Goal: Check status: Check status

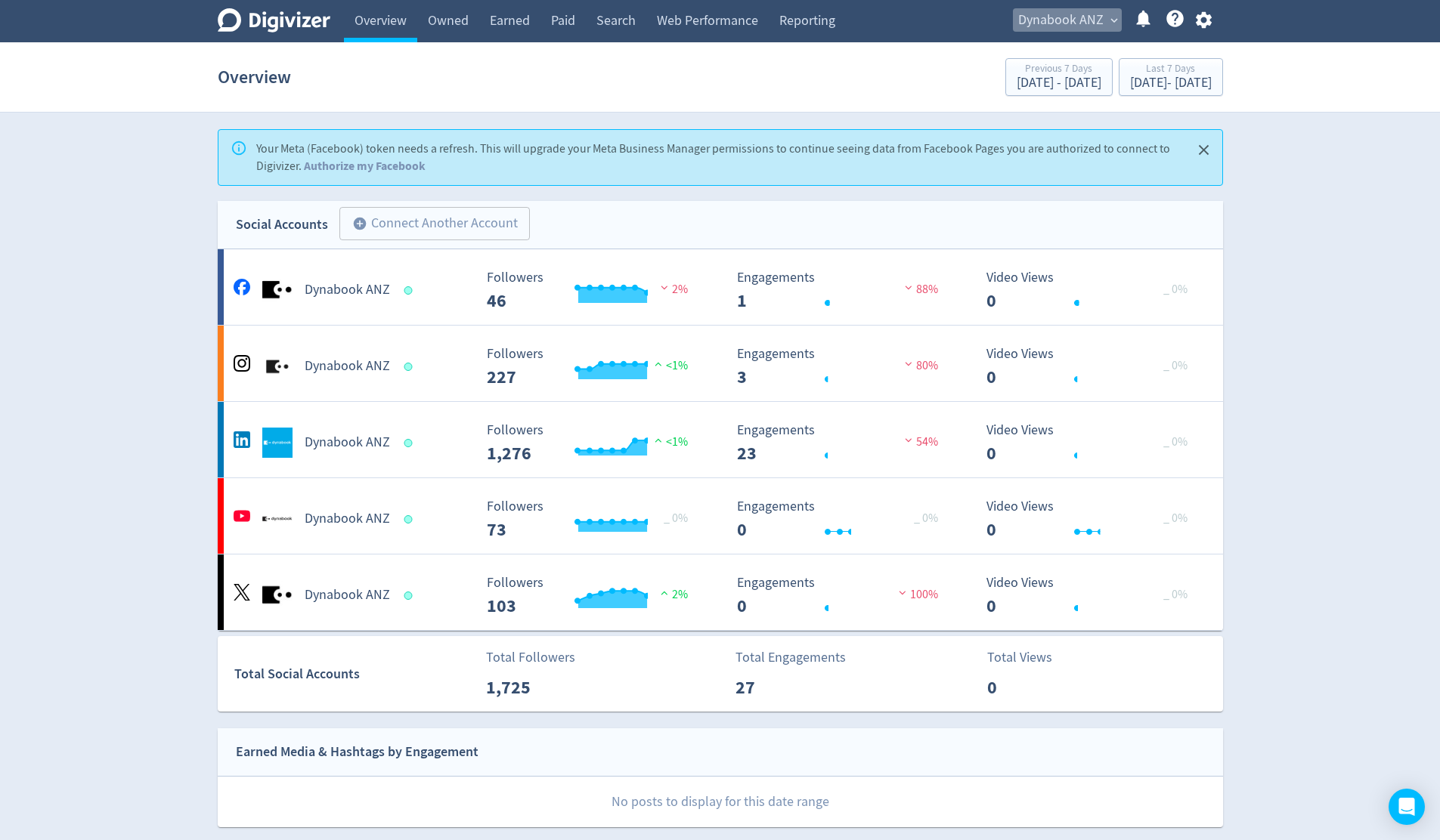
click at [1112, 21] on span "expand_more" at bounding box center [1114, 21] width 14 height 14
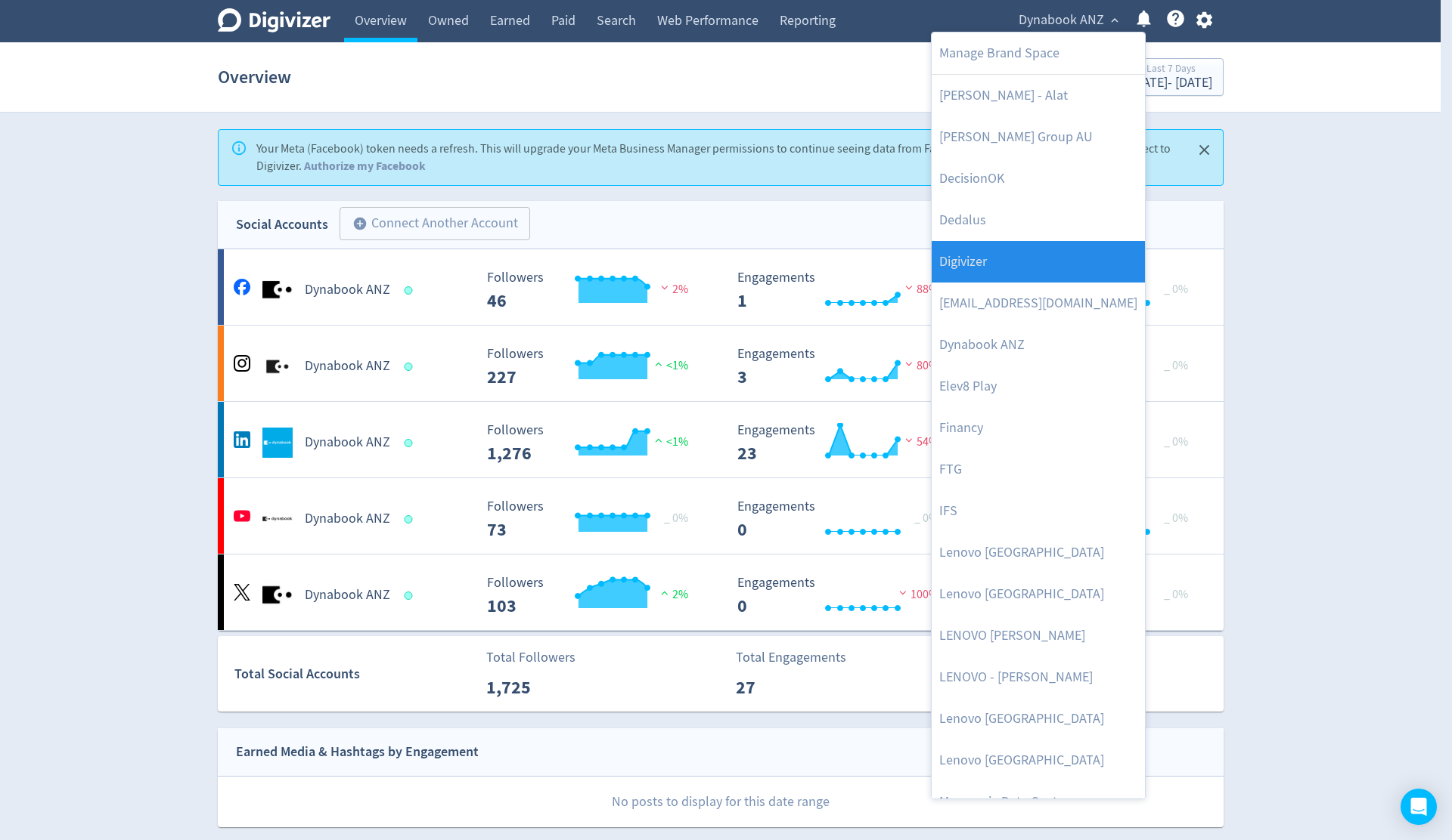
click at [1077, 253] on link "Digivizer" at bounding box center [1038, 262] width 213 height 42
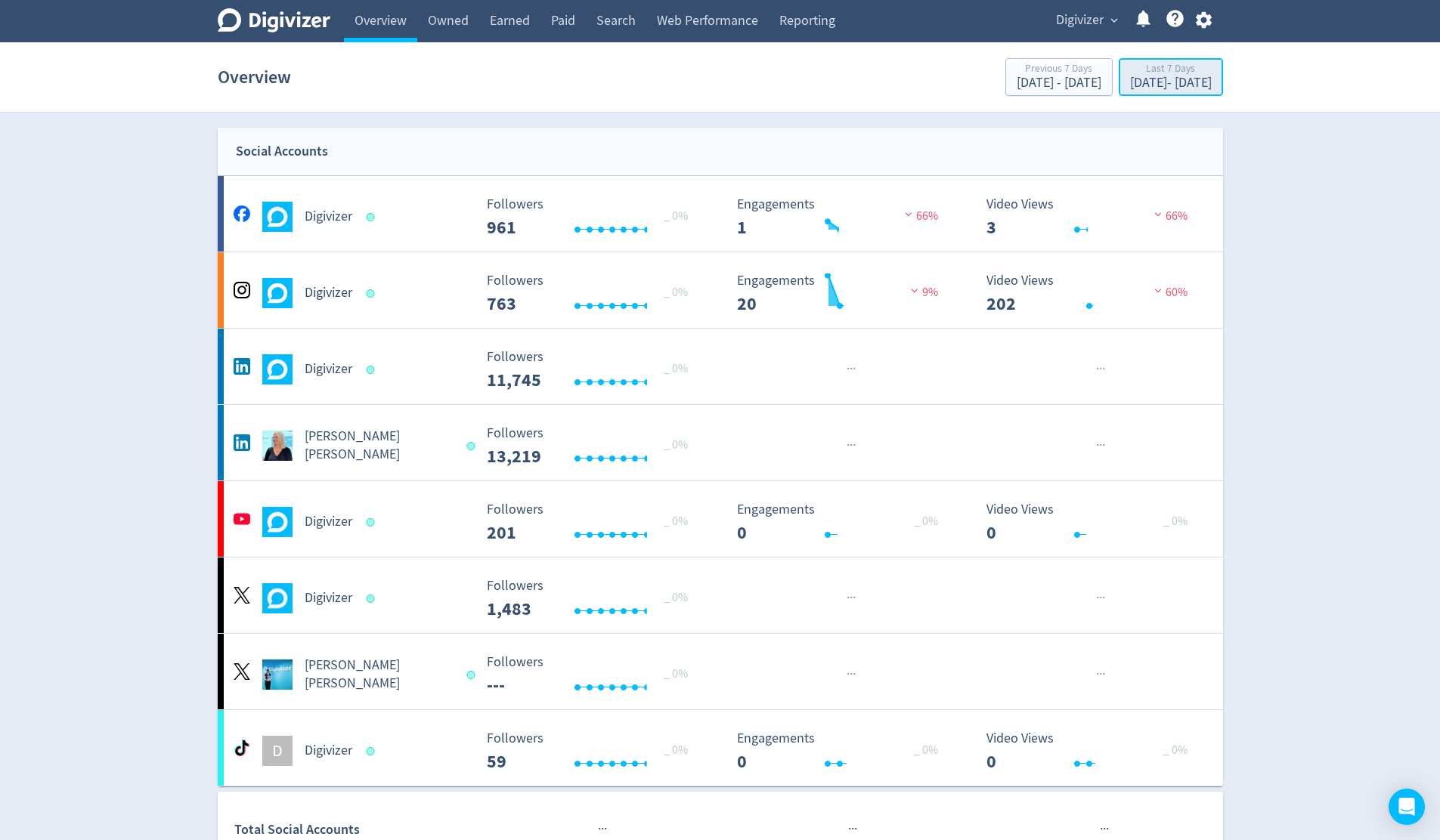
click at [1138, 77] on div "[DATE] - [DATE]" at bounding box center [1170, 83] width 82 height 14
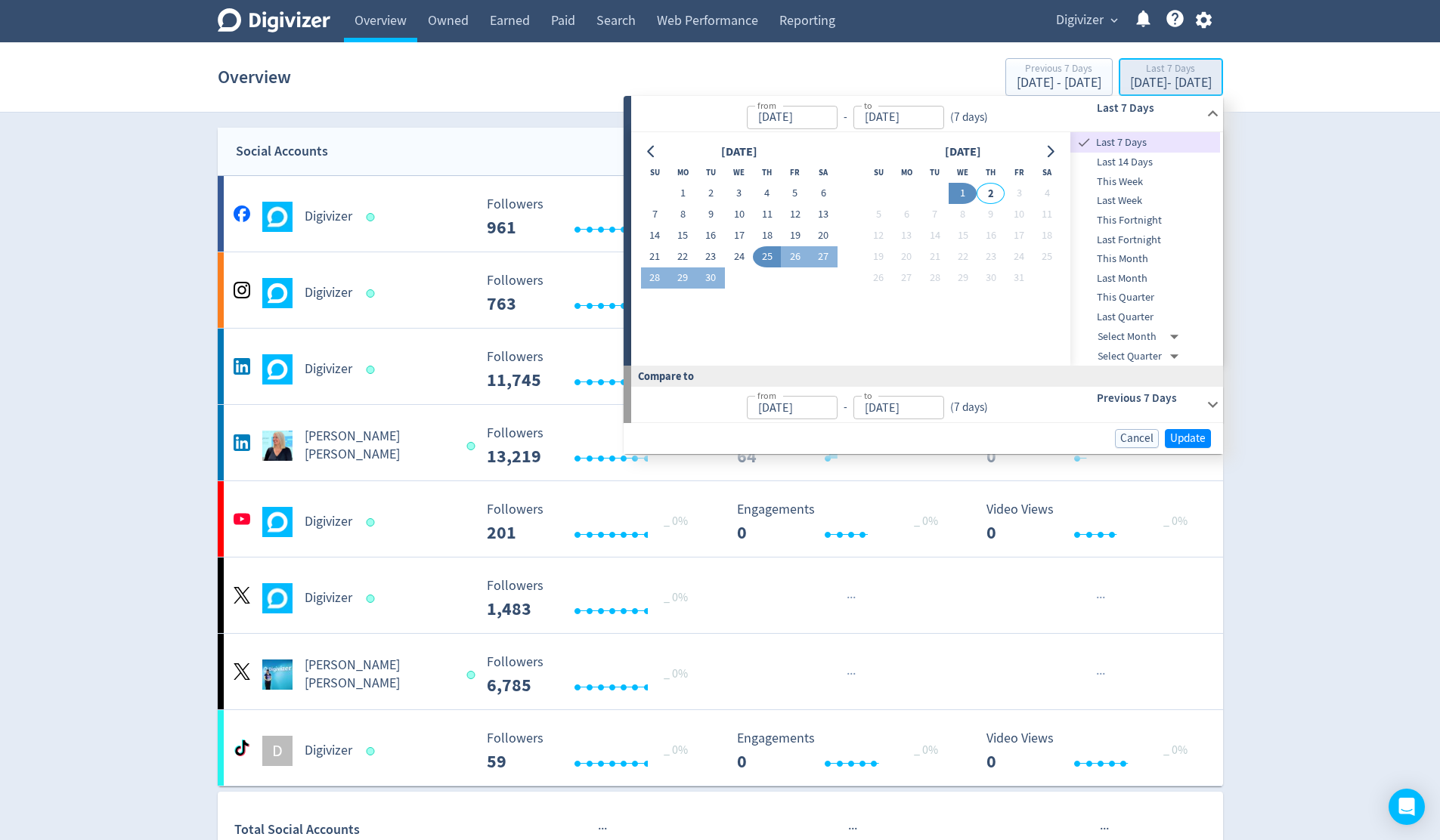
type input "[DATE]"
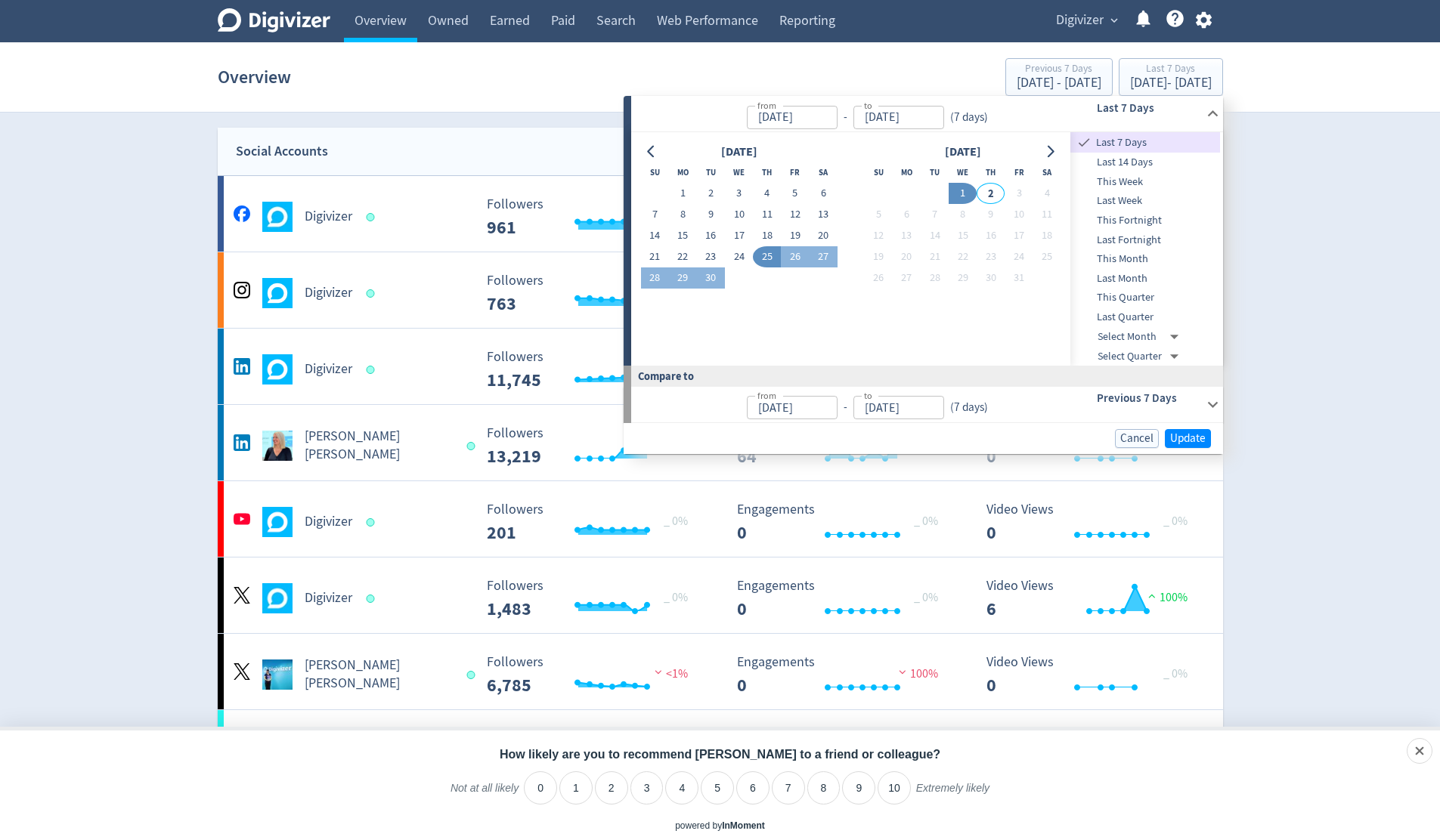
click at [1139, 261] on span "This Month" at bounding box center [1145, 259] width 150 height 17
type input "[DATE]"
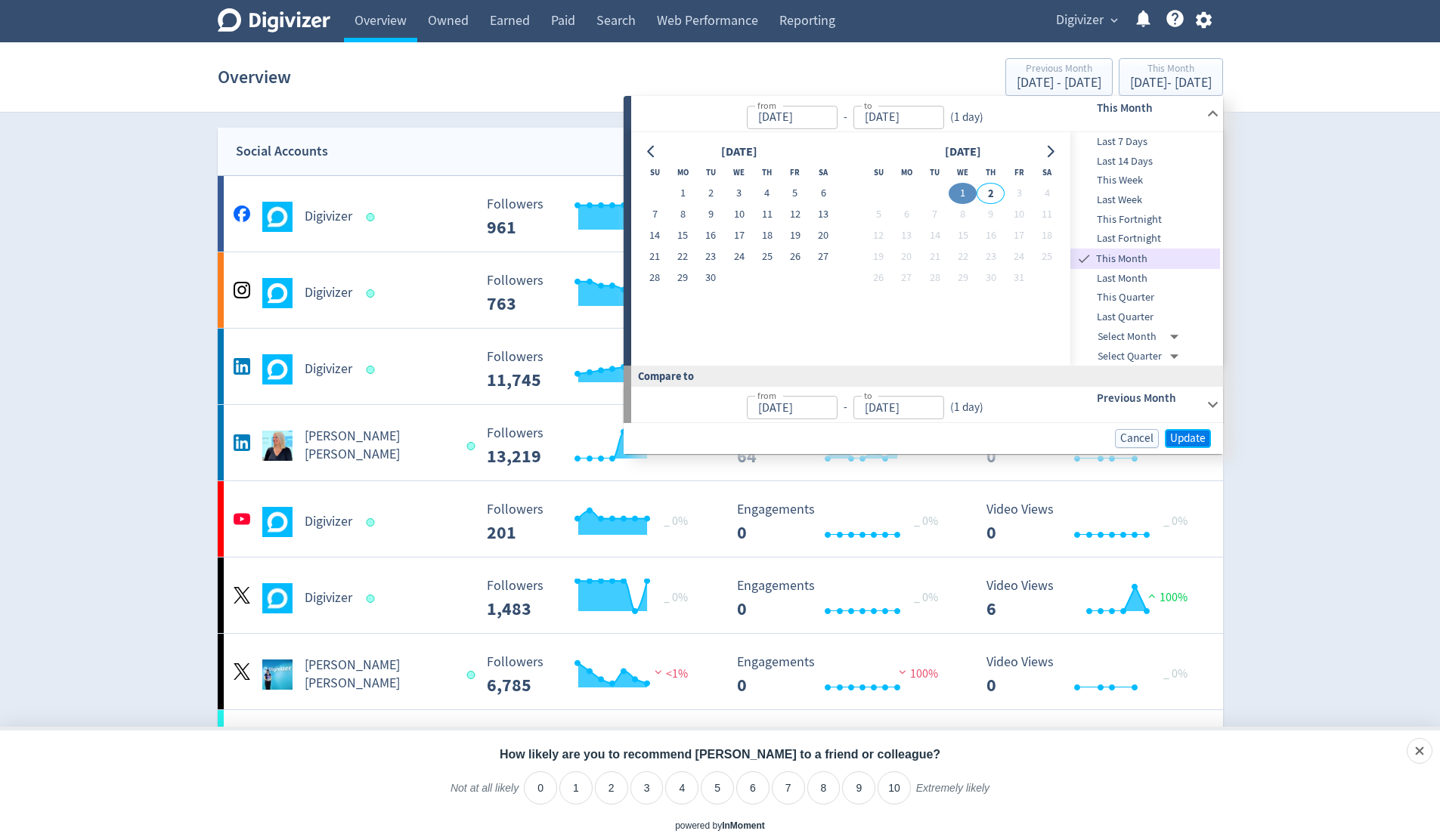
click at [1186, 436] on span "Update" at bounding box center [1187, 438] width 36 height 11
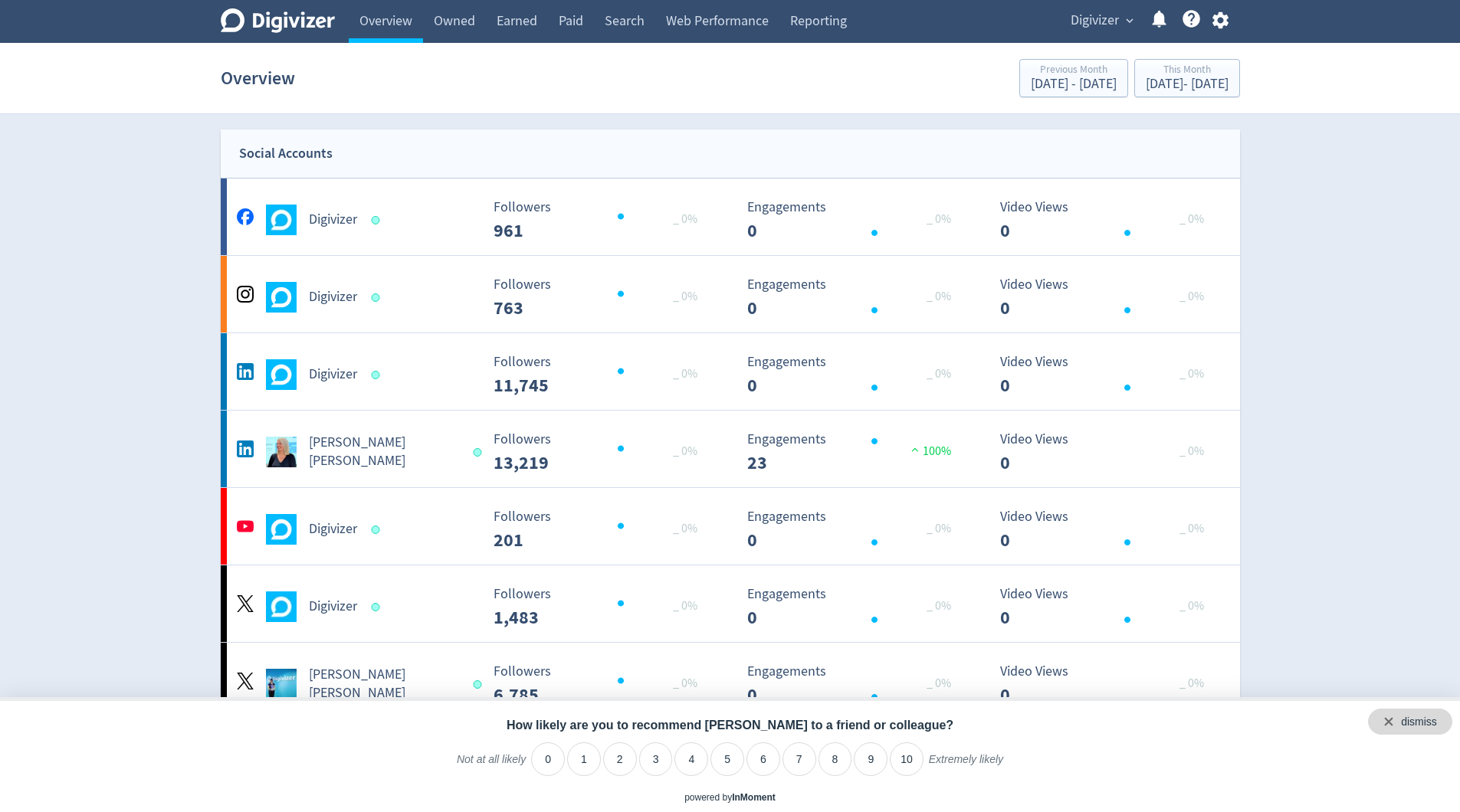
click at [1420, 724] on div "dismiss" at bounding box center [1419, 722] width 36 height 15
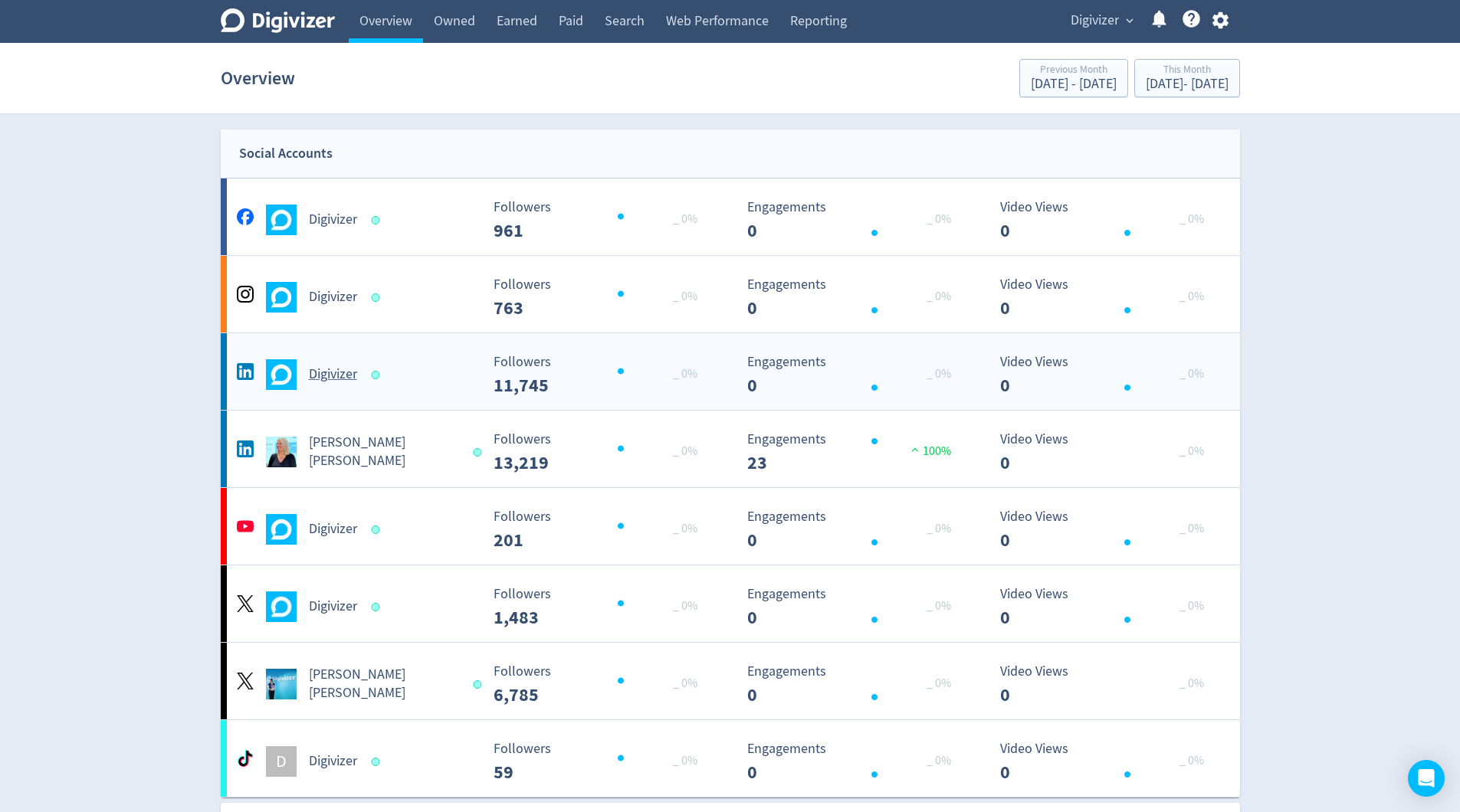
click at [339, 373] on h5 "Digivizer" at bounding box center [332, 375] width 48 height 19
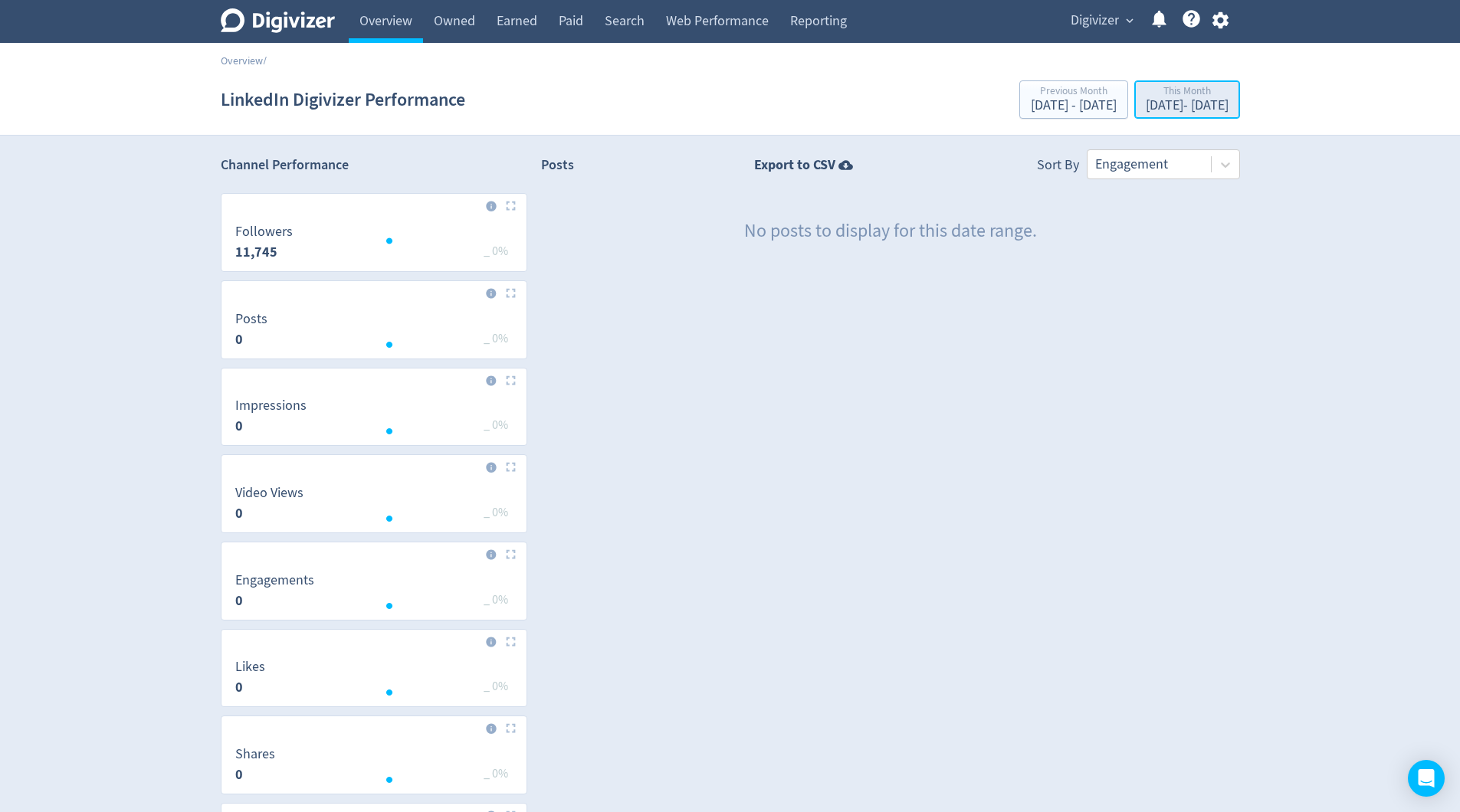
click at [1145, 108] on div "Oct 1, 2025 - Oct 1, 2025" at bounding box center [1187, 106] width 83 height 14
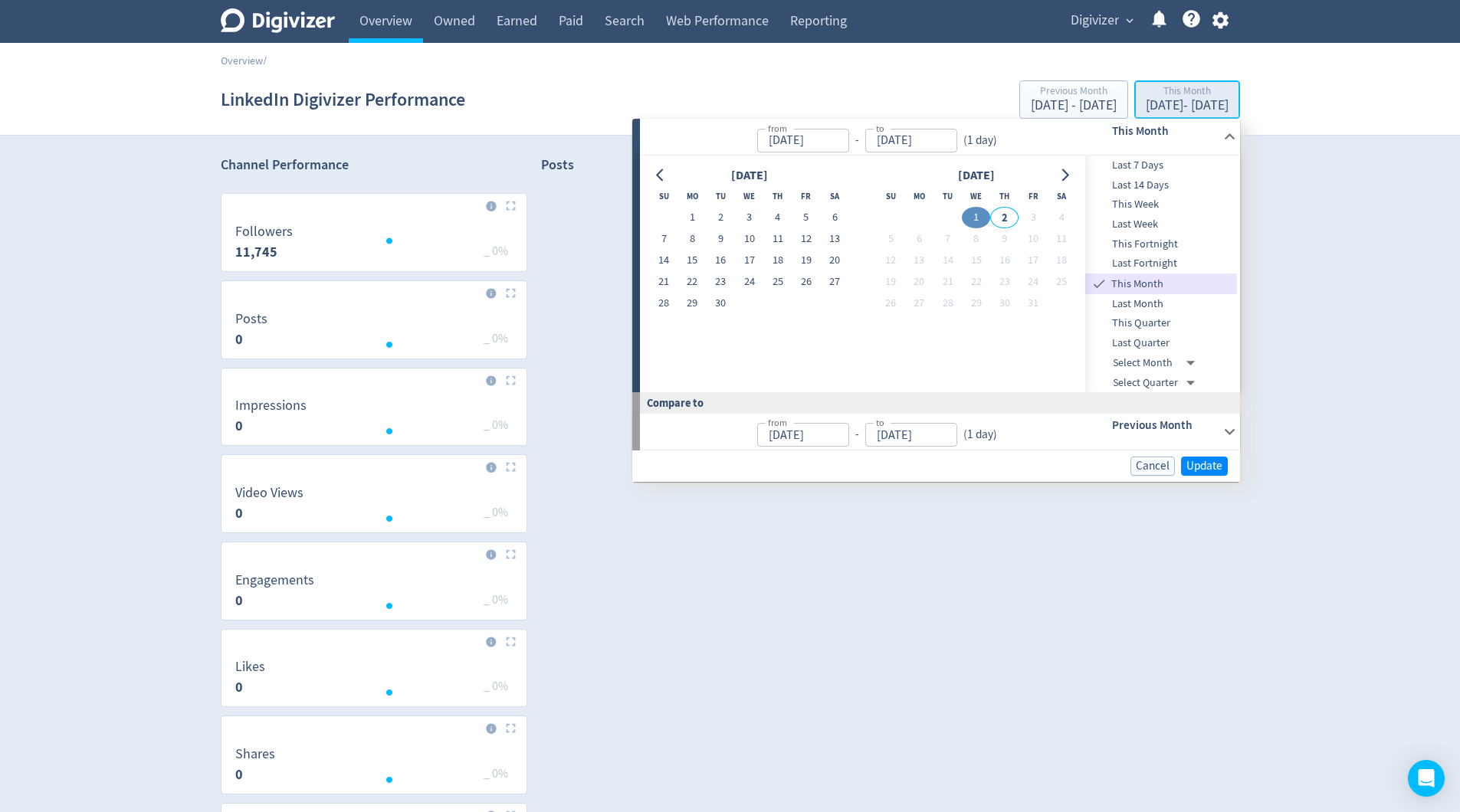
type input "[DATE]"
click at [1143, 307] on span "Last Month" at bounding box center [1161, 303] width 152 height 17
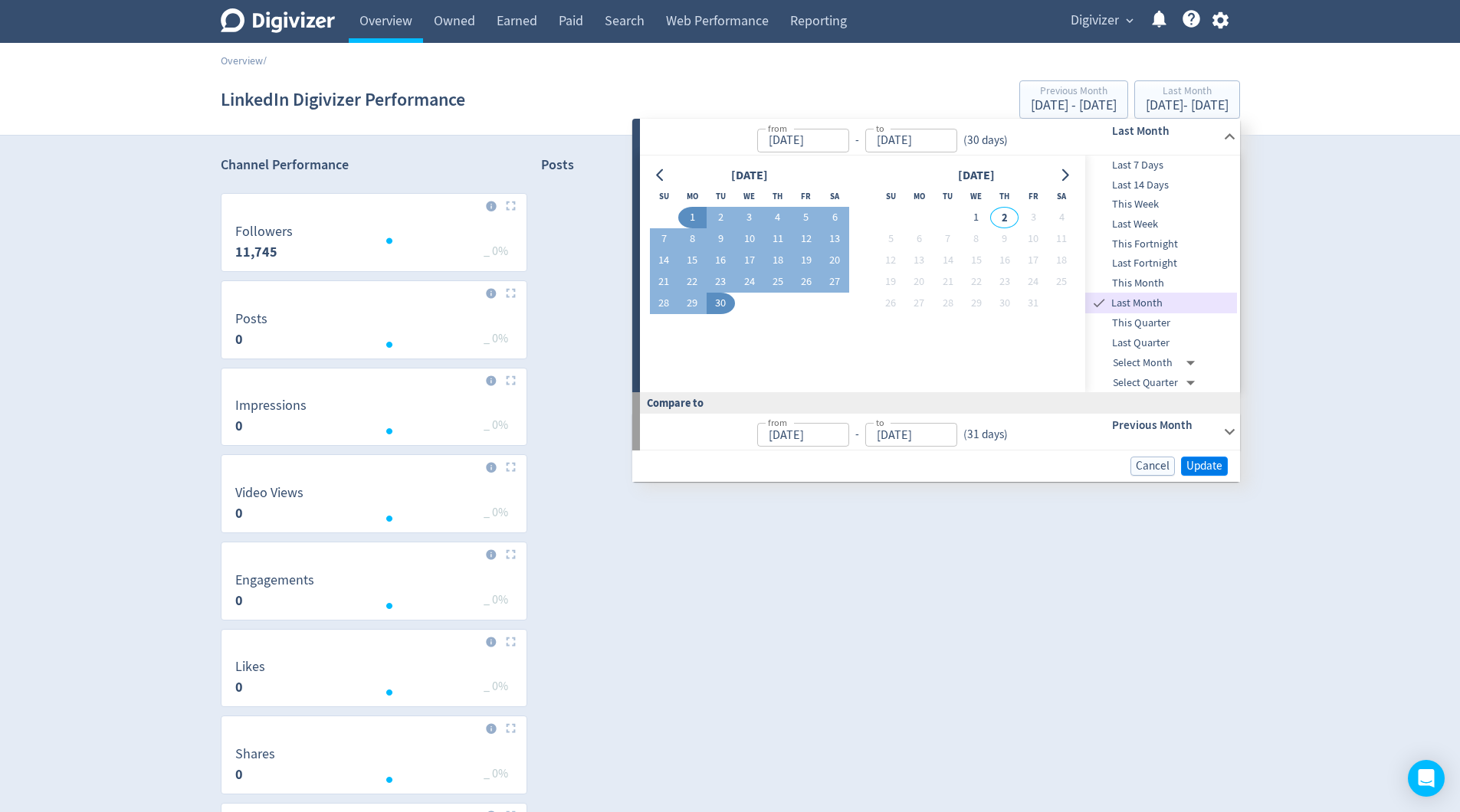
type input "[DATE]"
click at [1204, 464] on span "Update" at bounding box center [1203, 466] width 36 height 11
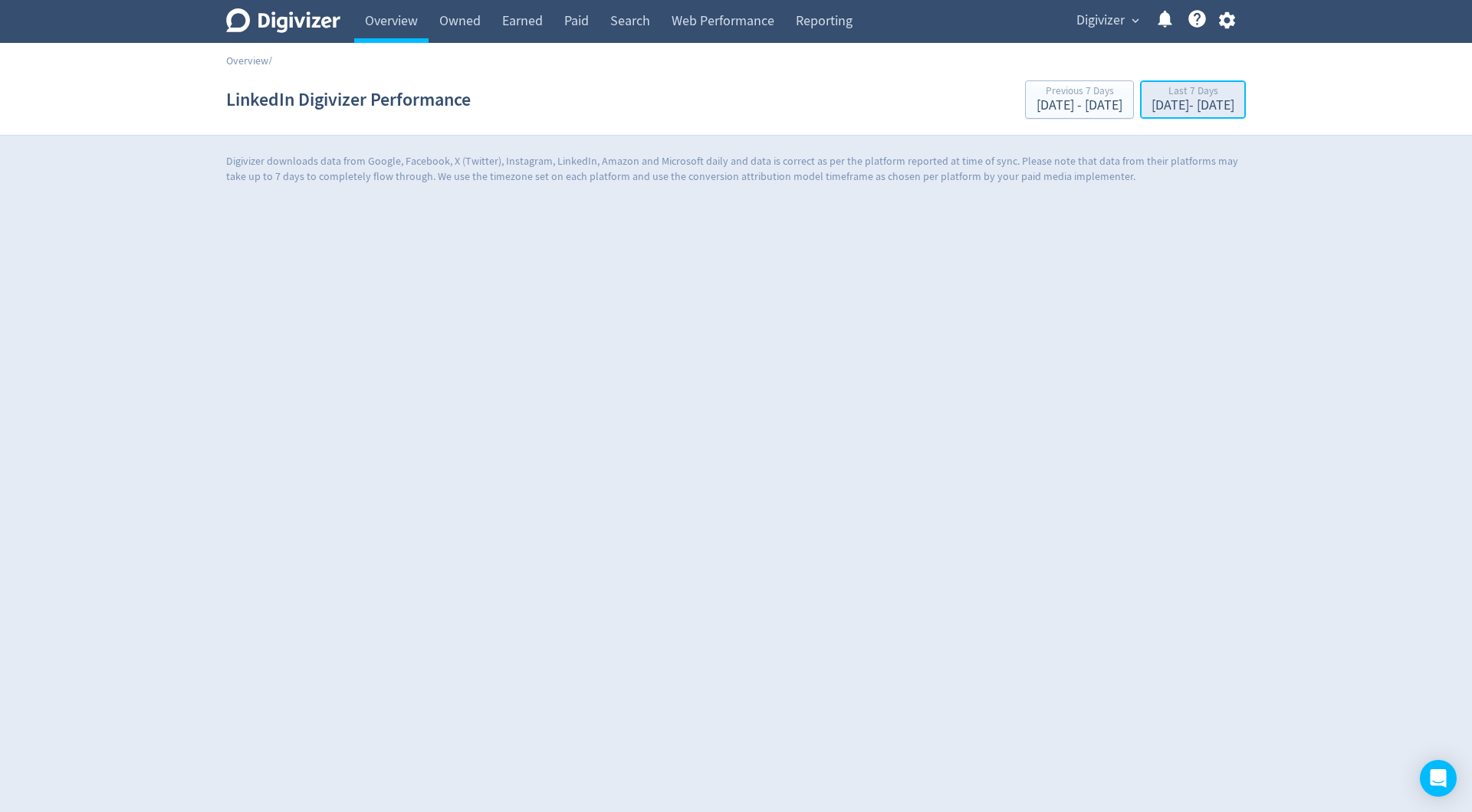
click at [1151, 111] on div "[DATE] - [DATE]" at bounding box center [1192, 106] width 83 height 14
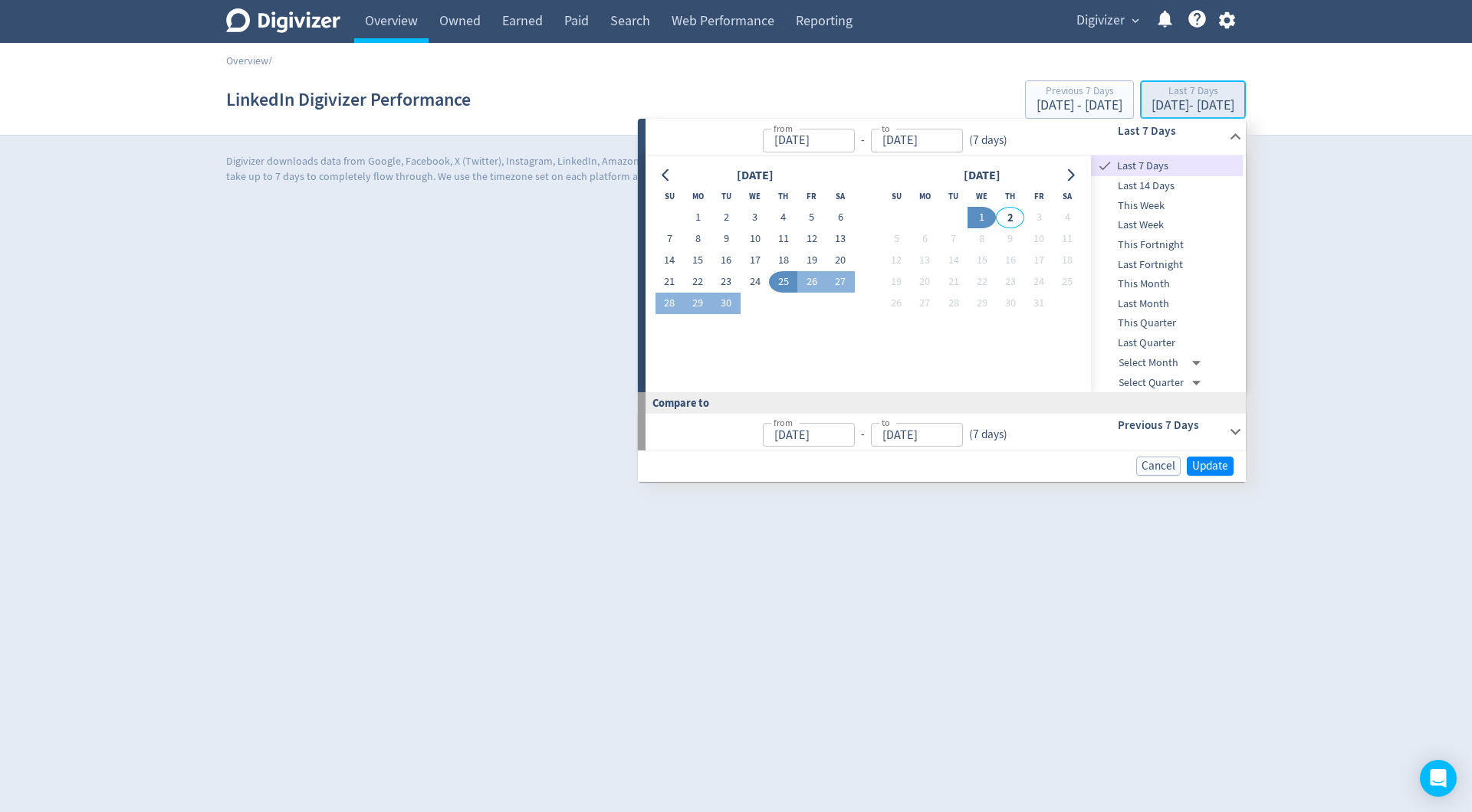
type input "[DATE]"
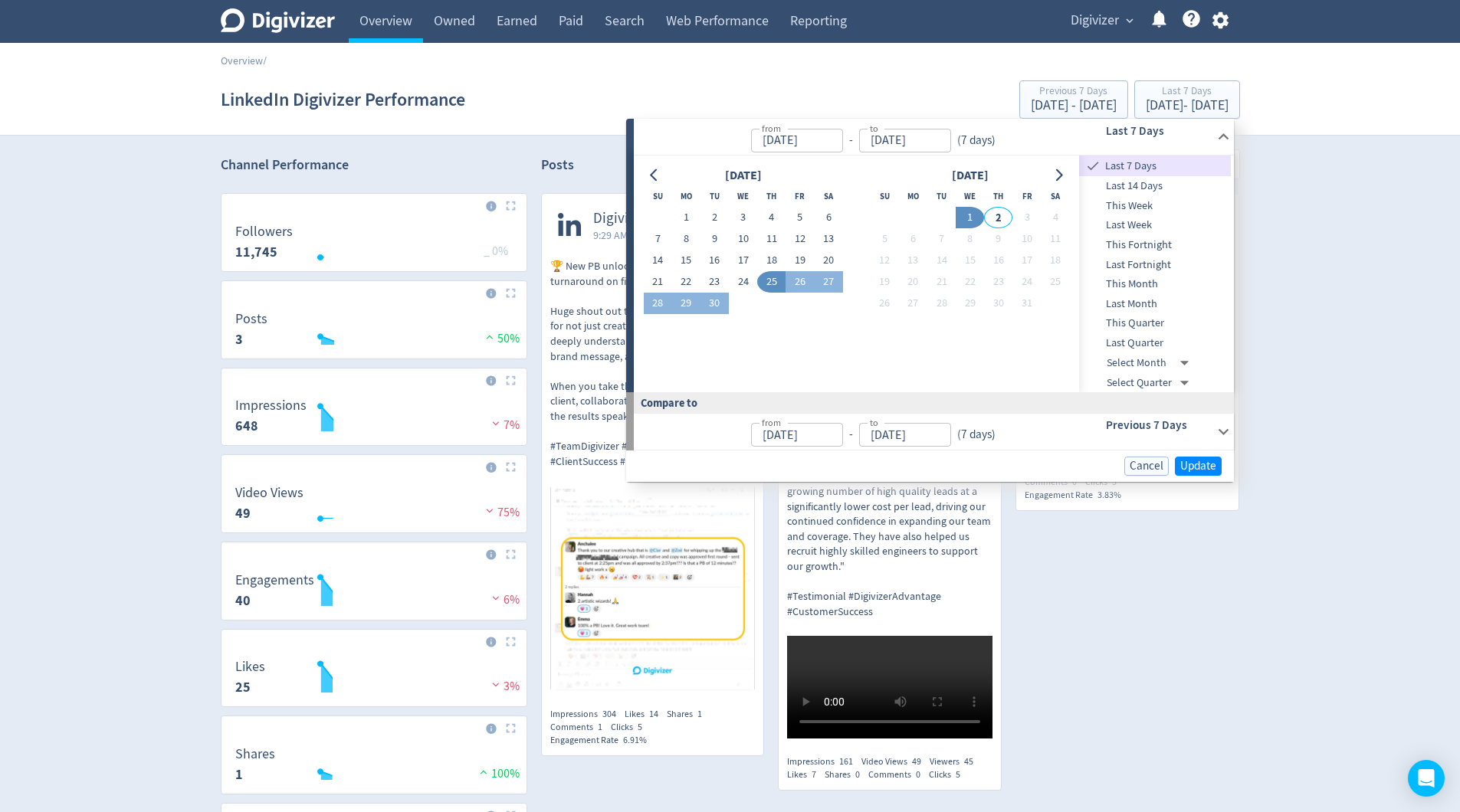
click at [1151, 305] on span "Last Month" at bounding box center [1155, 303] width 152 height 17
type input "[DATE]"
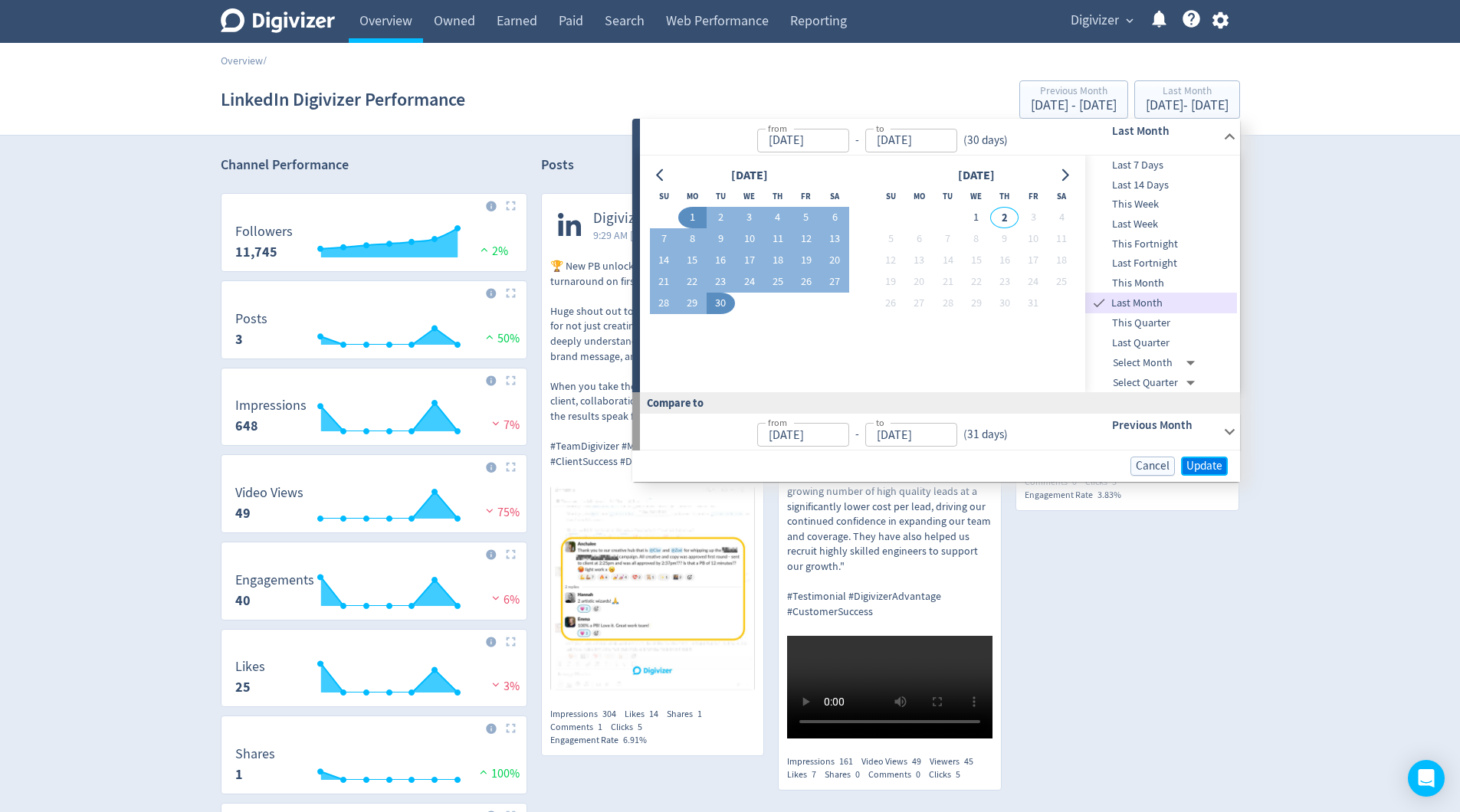
click at [1207, 468] on span "Update" at bounding box center [1203, 466] width 36 height 11
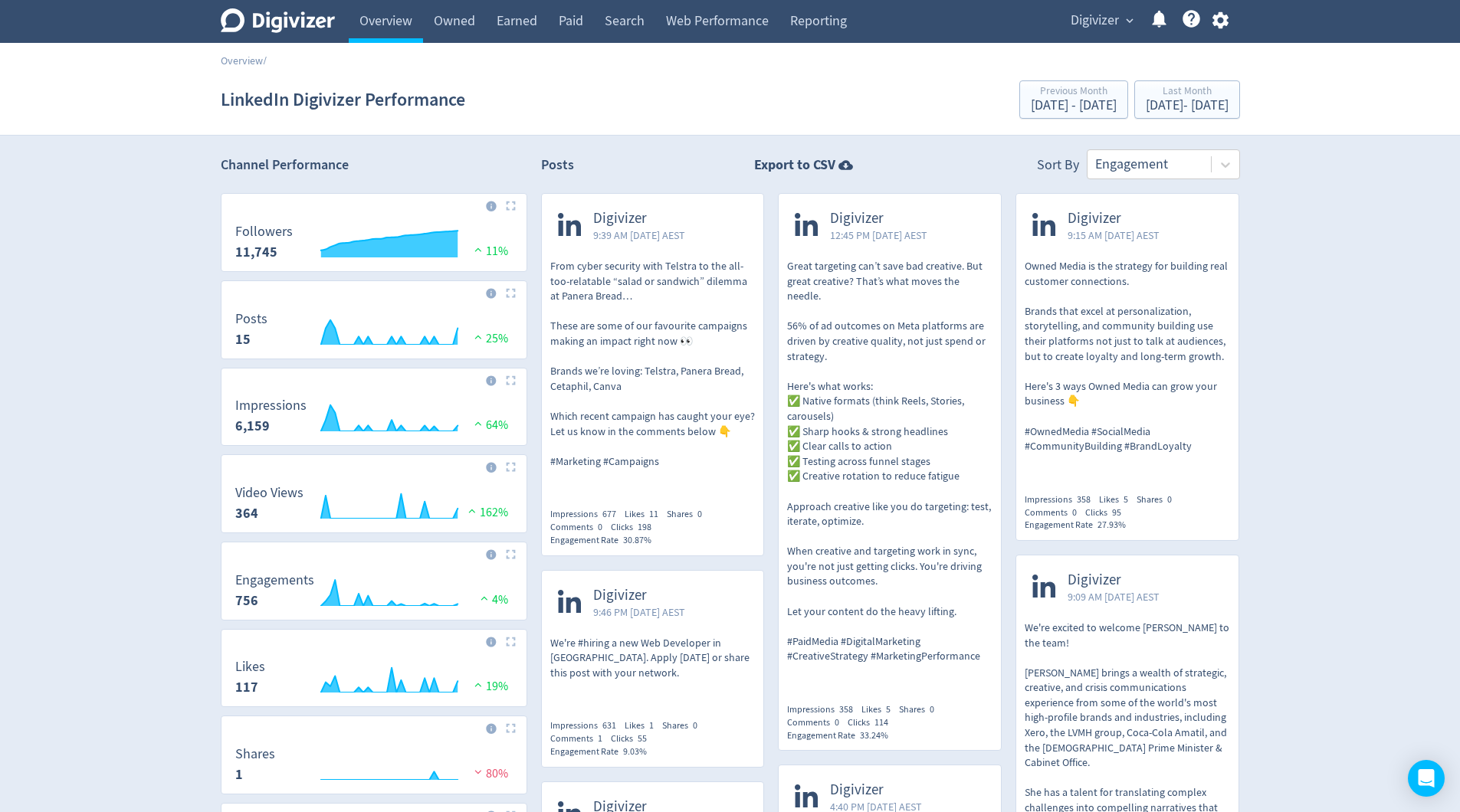
click at [641, 401] on p "From cyber security with Telstra to the all-too-relatable “salad or sandwich” d…" at bounding box center [652, 364] width 205 height 210
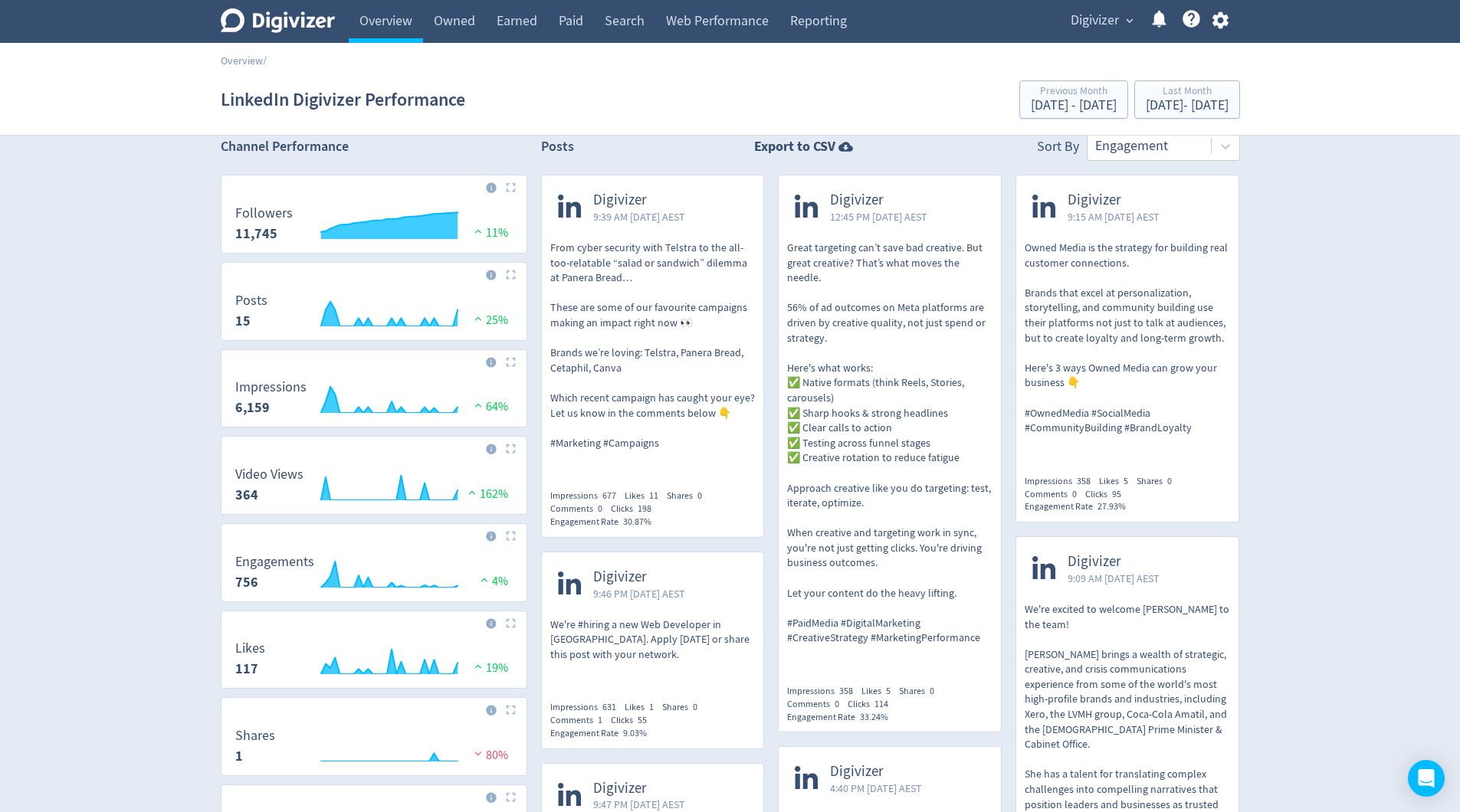
scroll to position [20, 0]
click at [1168, 94] on div "Last Month" at bounding box center [1187, 92] width 83 height 13
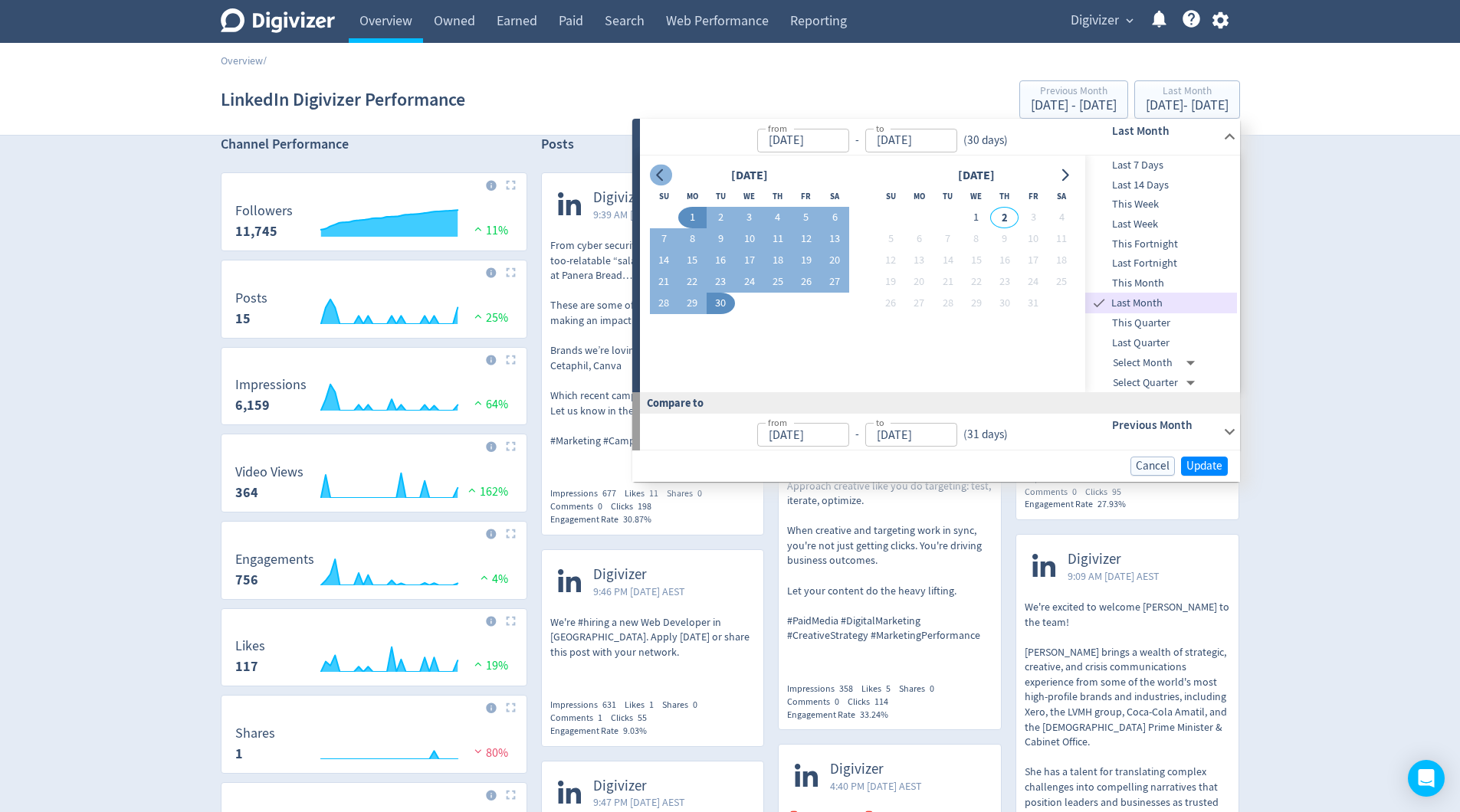
click at [660, 177] on icon "Go to previous month" at bounding box center [660, 175] width 12 height 12
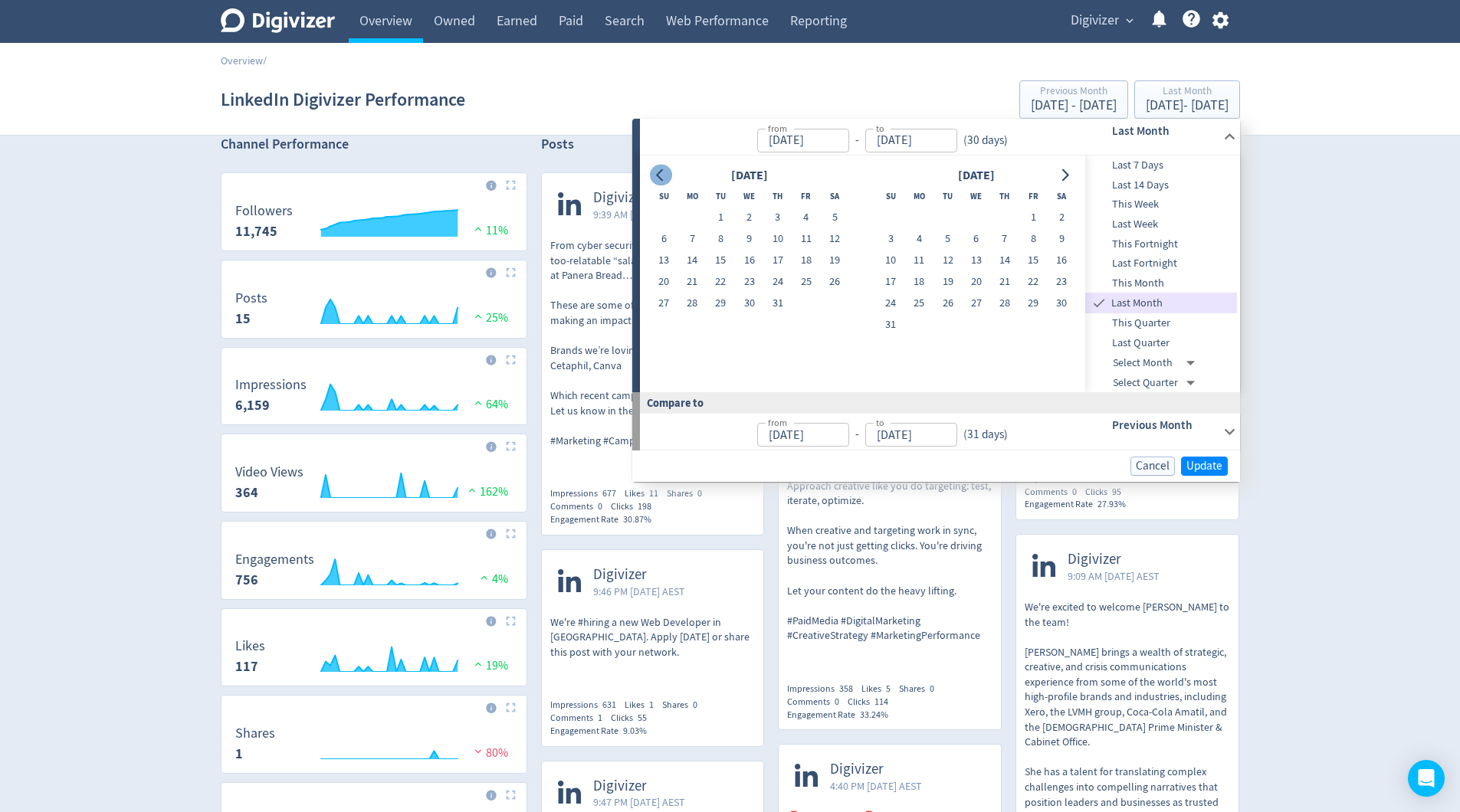
click at [660, 177] on icon "Go to previous month" at bounding box center [660, 175] width 12 height 12
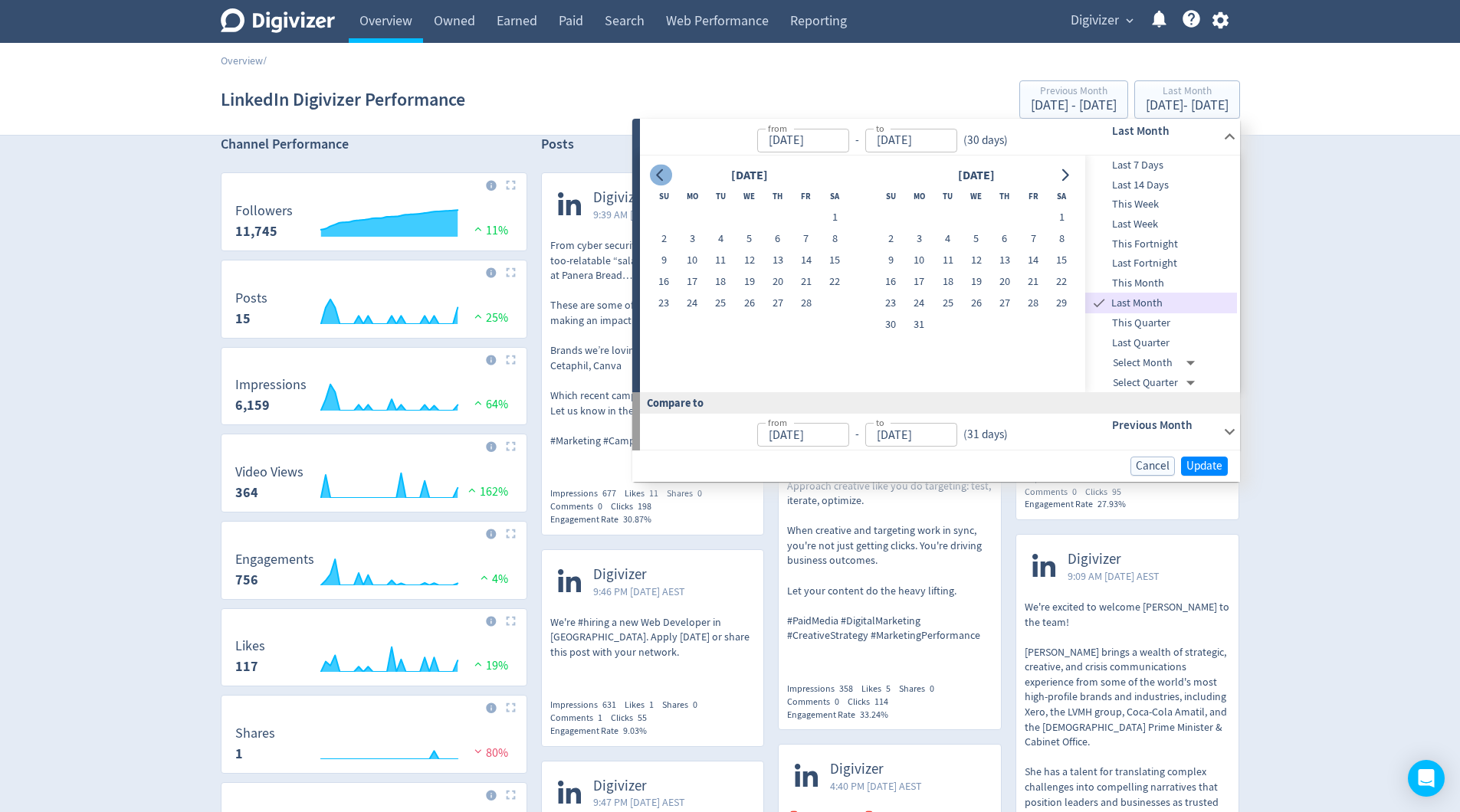
click at [660, 177] on icon "Go to previous month" at bounding box center [660, 175] width 12 height 12
click at [745, 215] on button "1" at bounding box center [749, 218] width 28 height 21
type input "[DATE]"
click at [1061, 177] on icon "Go to next month" at bounding box center [1064, 175] width 12 height 12
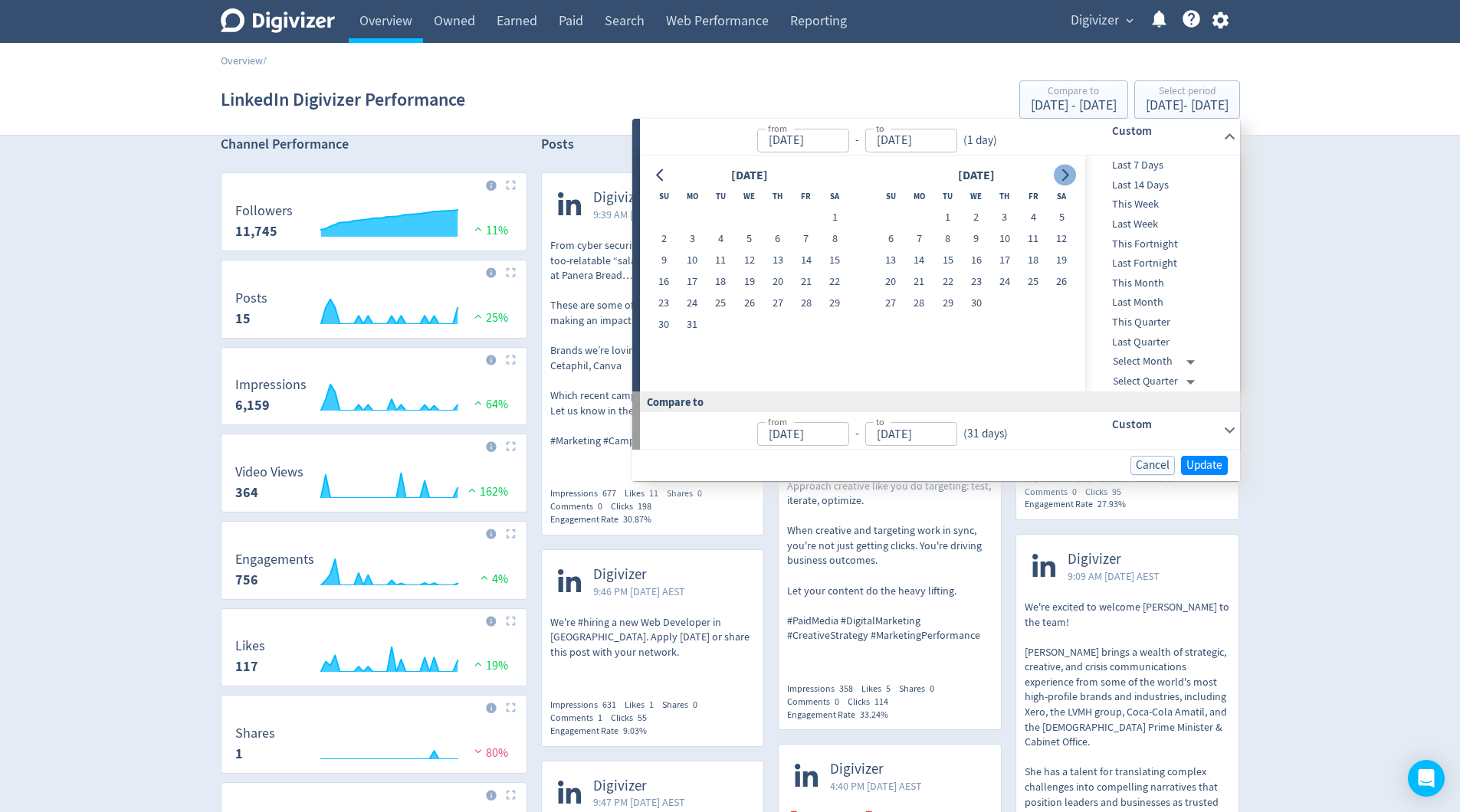
click at [1061, 177] on icon "Go to next month" at bounding box center [1064, 175] width 12 height 12
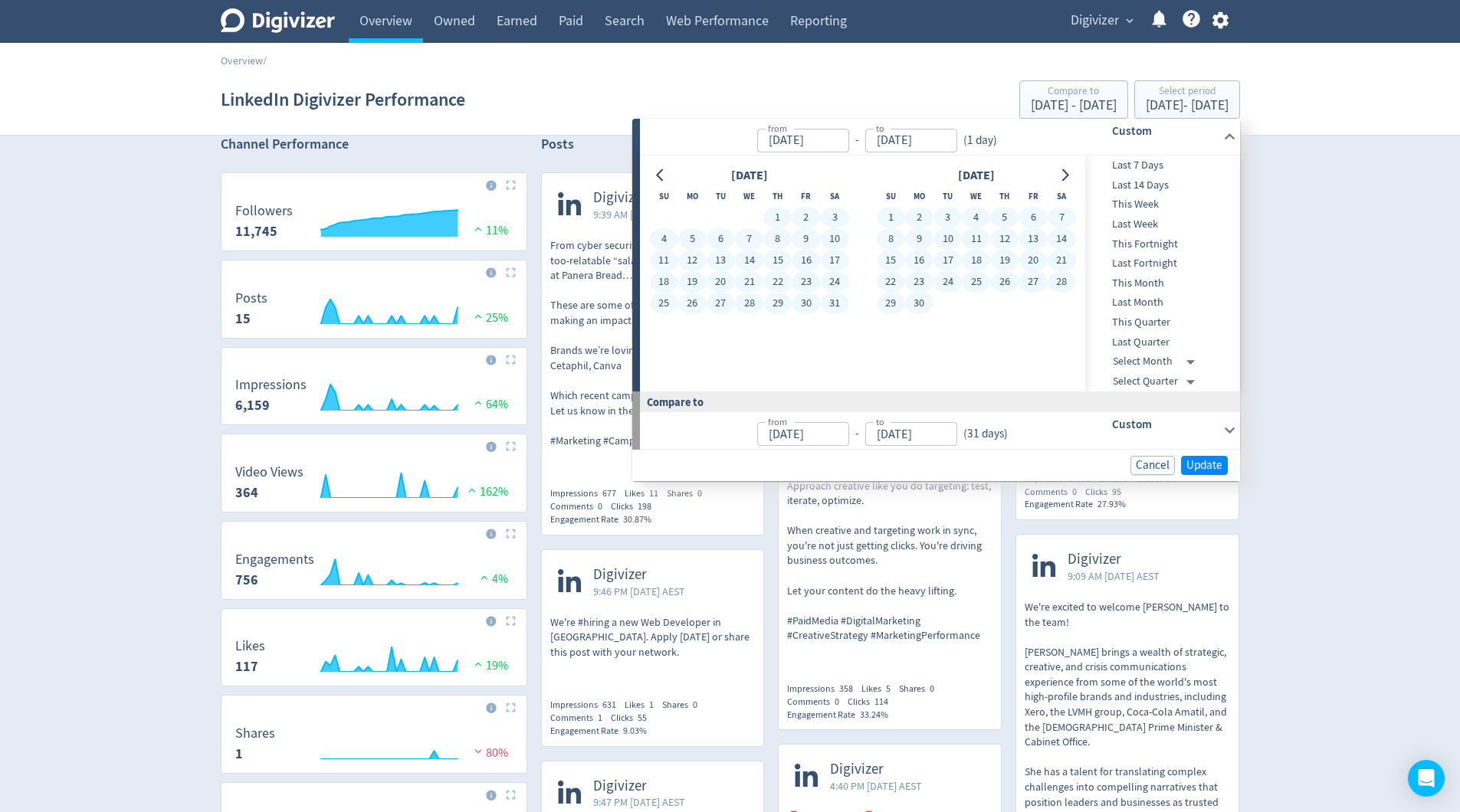
click at [920, 303] on button "30" at bounding box center [919, 303] width 28 height 21
type input "[DATE]"
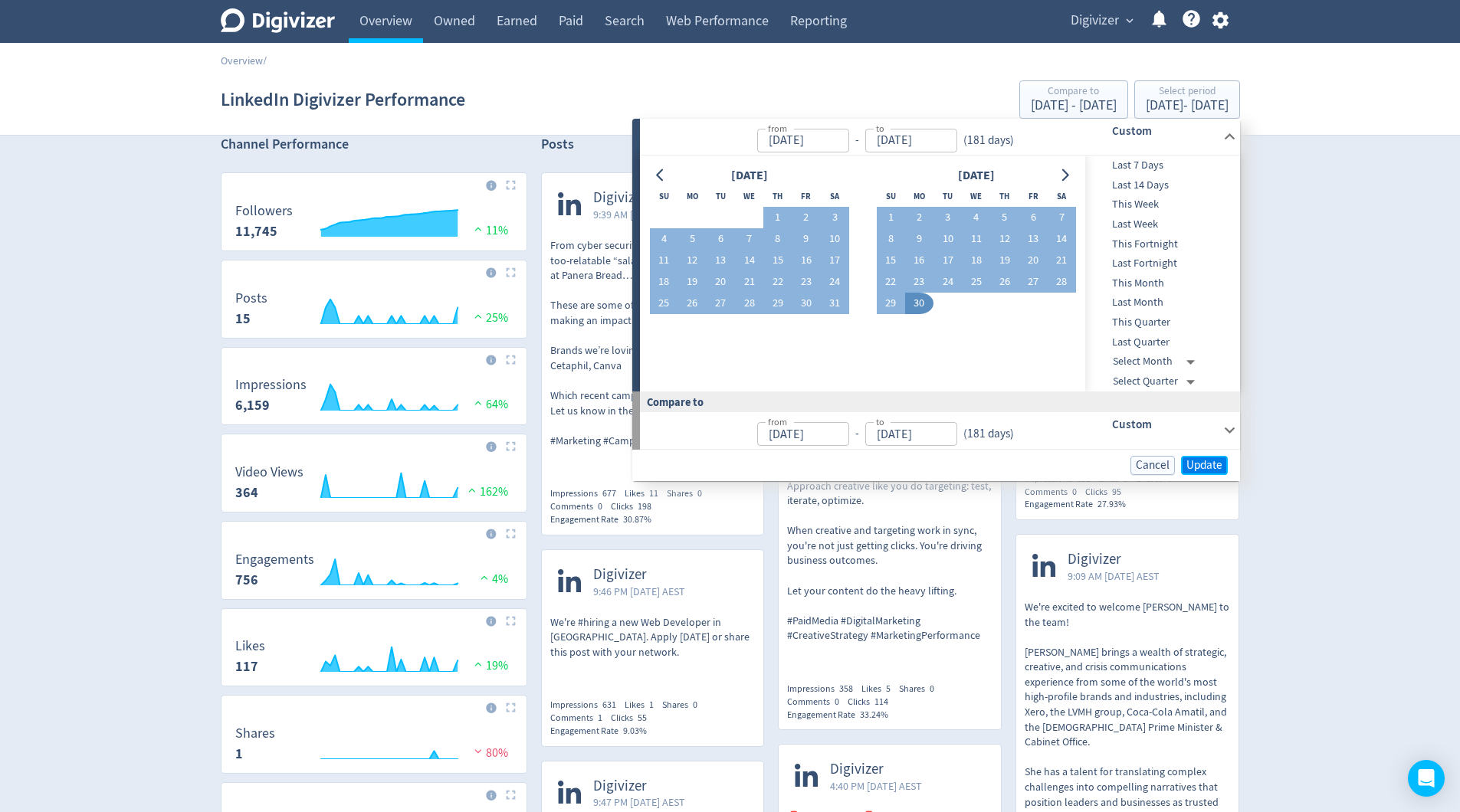
click at [1215, 466] on span "Update" at bounding box center [1203, 465] width 36 height 11
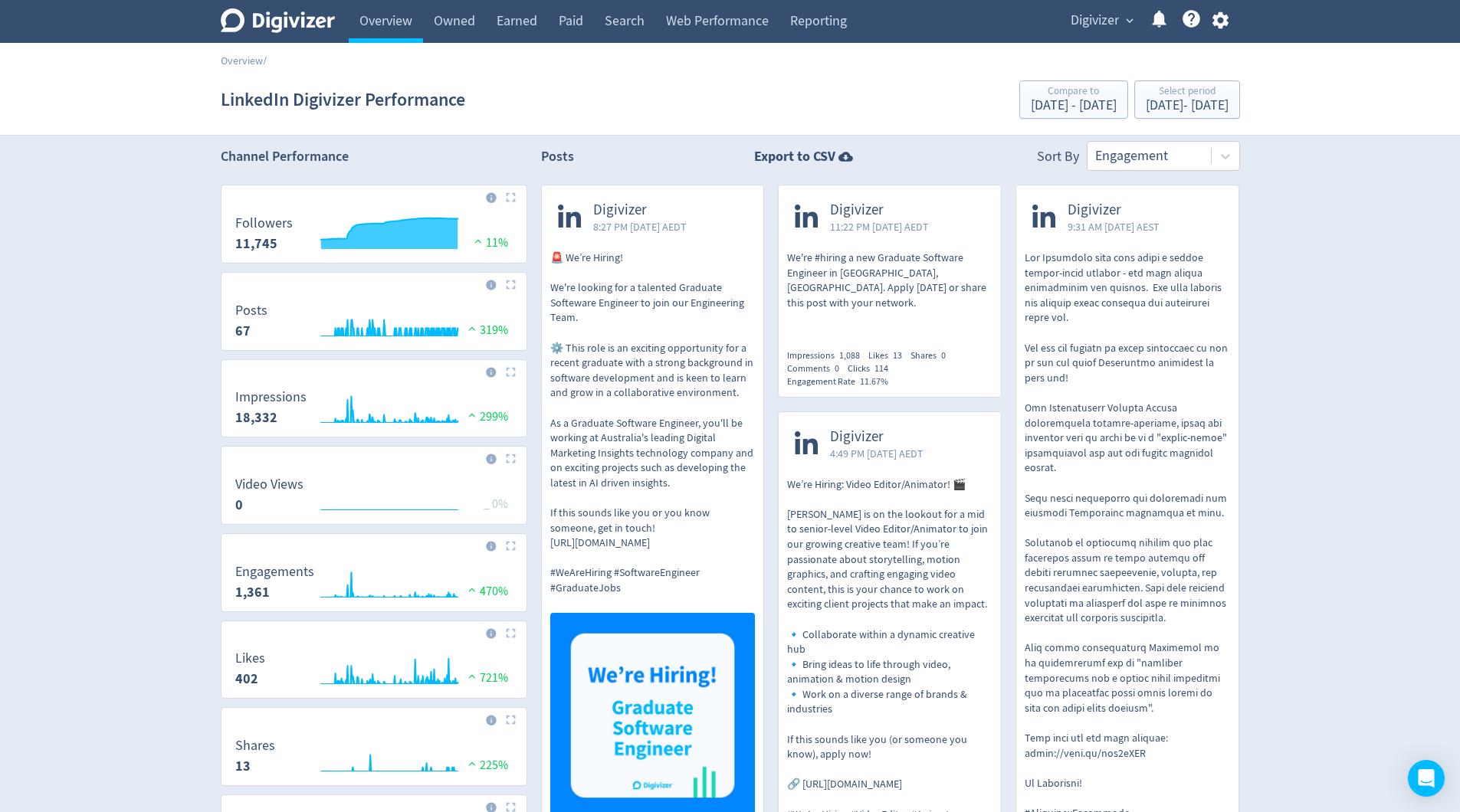
scroll to position [0, 0]
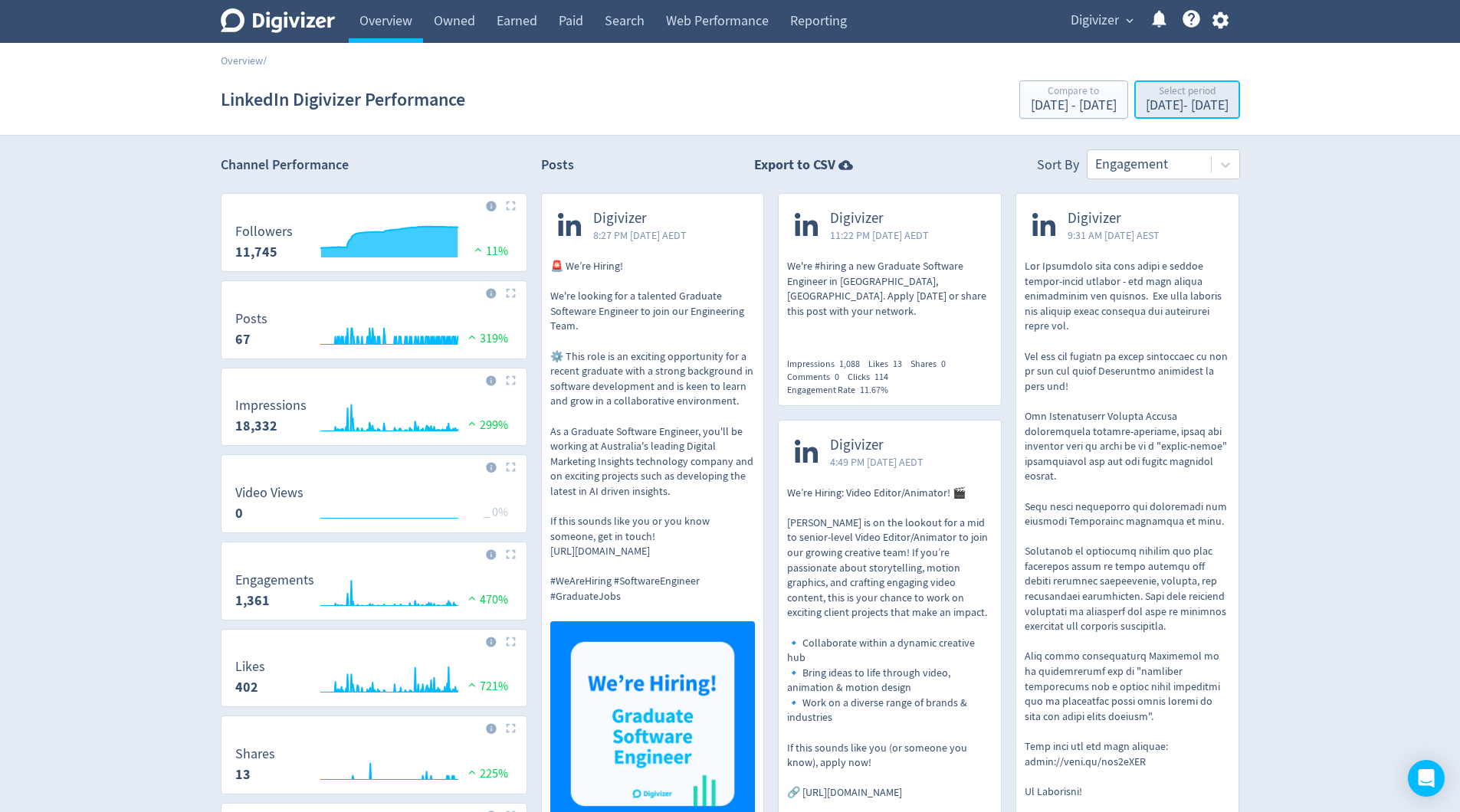
click at [1181, 95] on div "Select period" at bounding box center [1187, 92] width 83 height 13
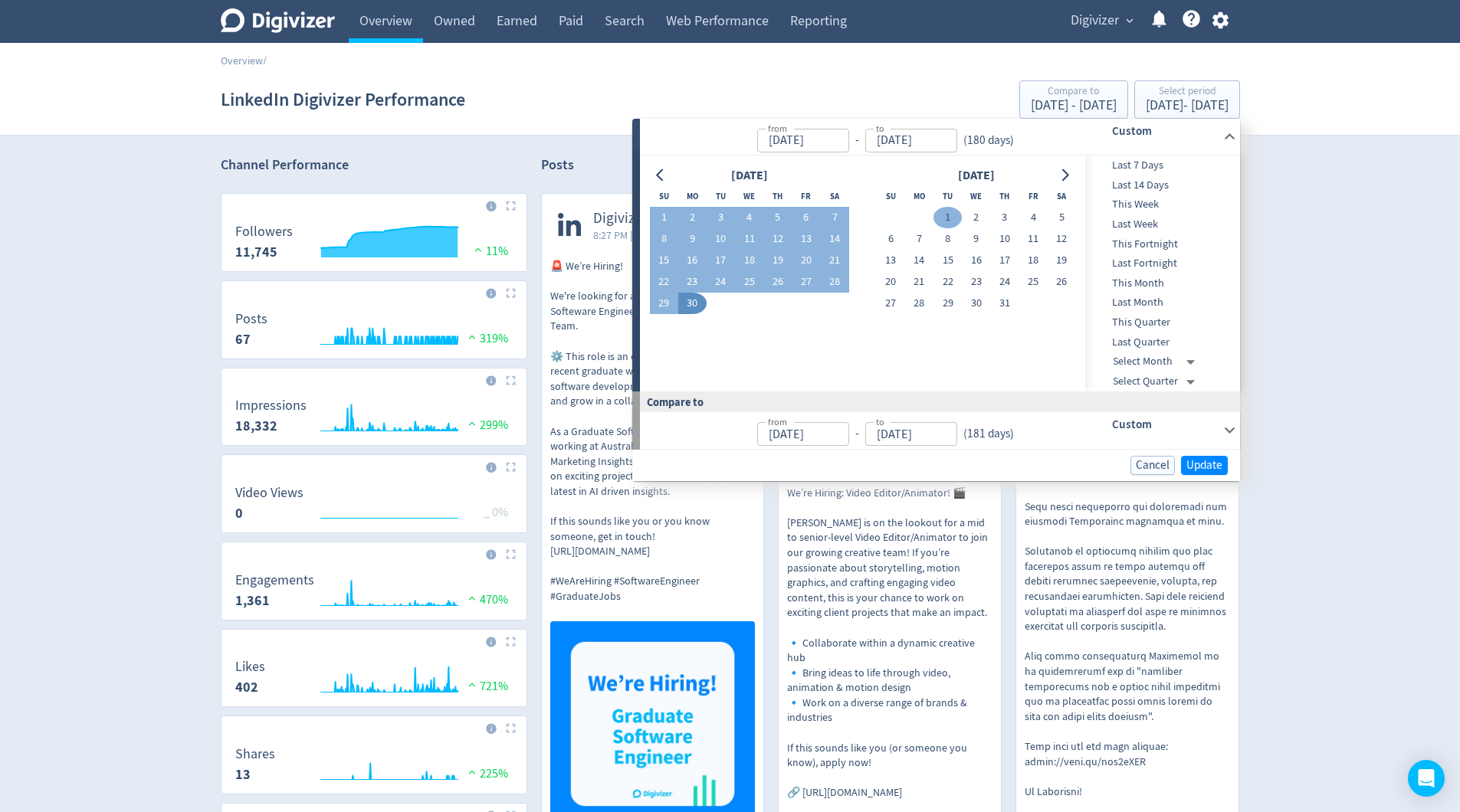
click at [943, 216] on button "1" at bounding box center [948, 218] width 28 height 21
type input "[DATE]"
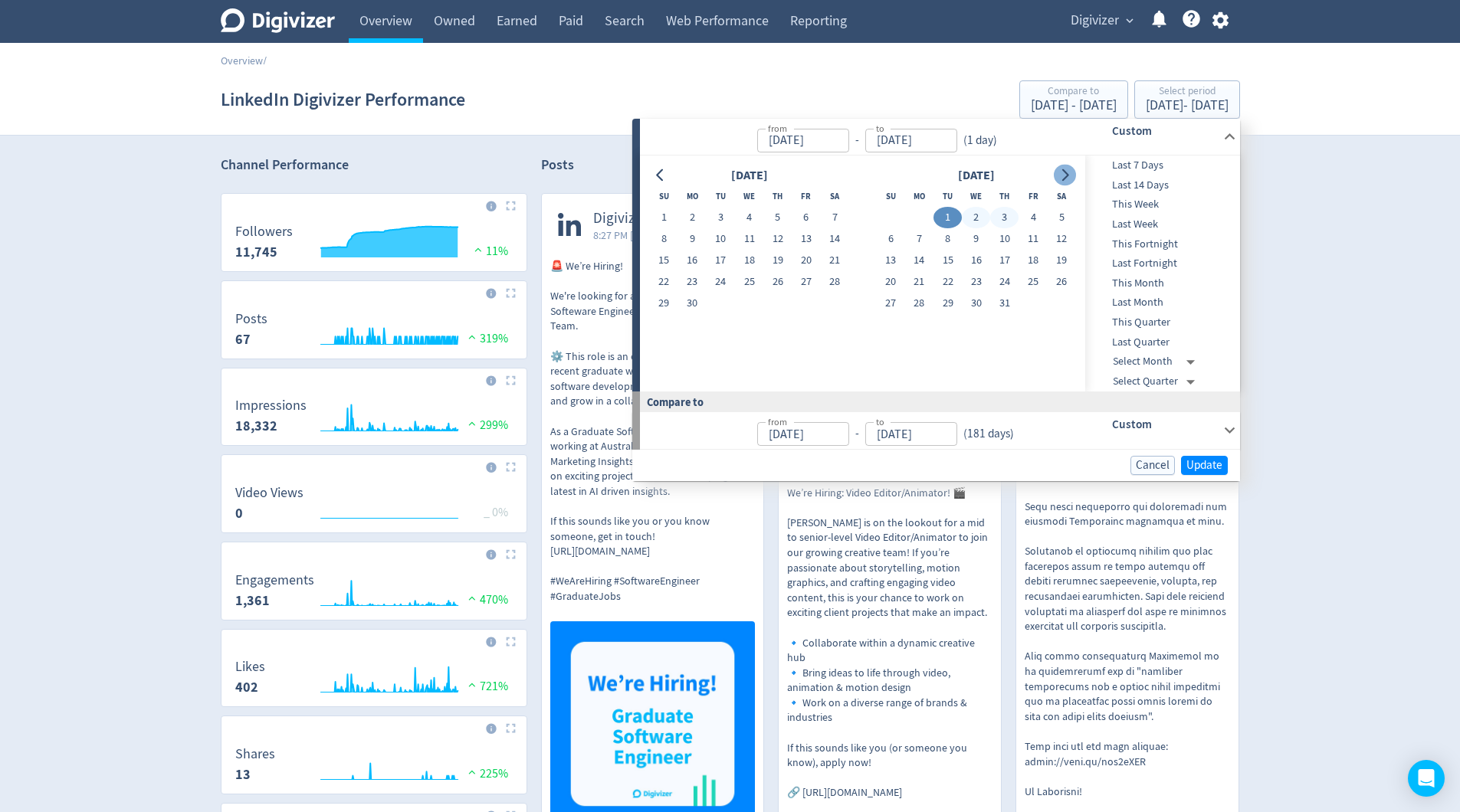
click at [1062, 175] on icon "Go to next month" at bounding box center [1064, 175] width 12 height 12
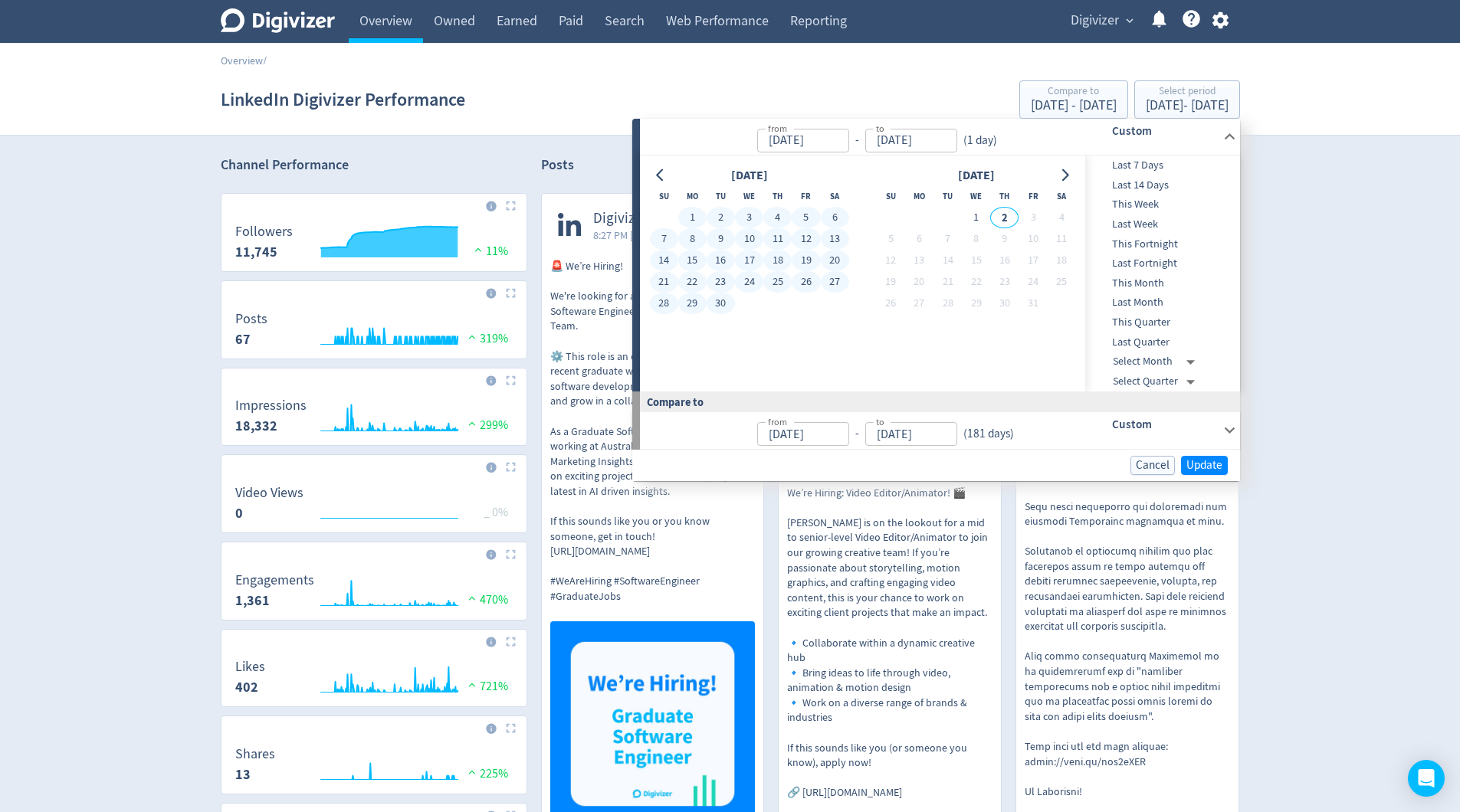
click at [724, 302] on button "30" at bounding box center [720, 303] width 28 height 21
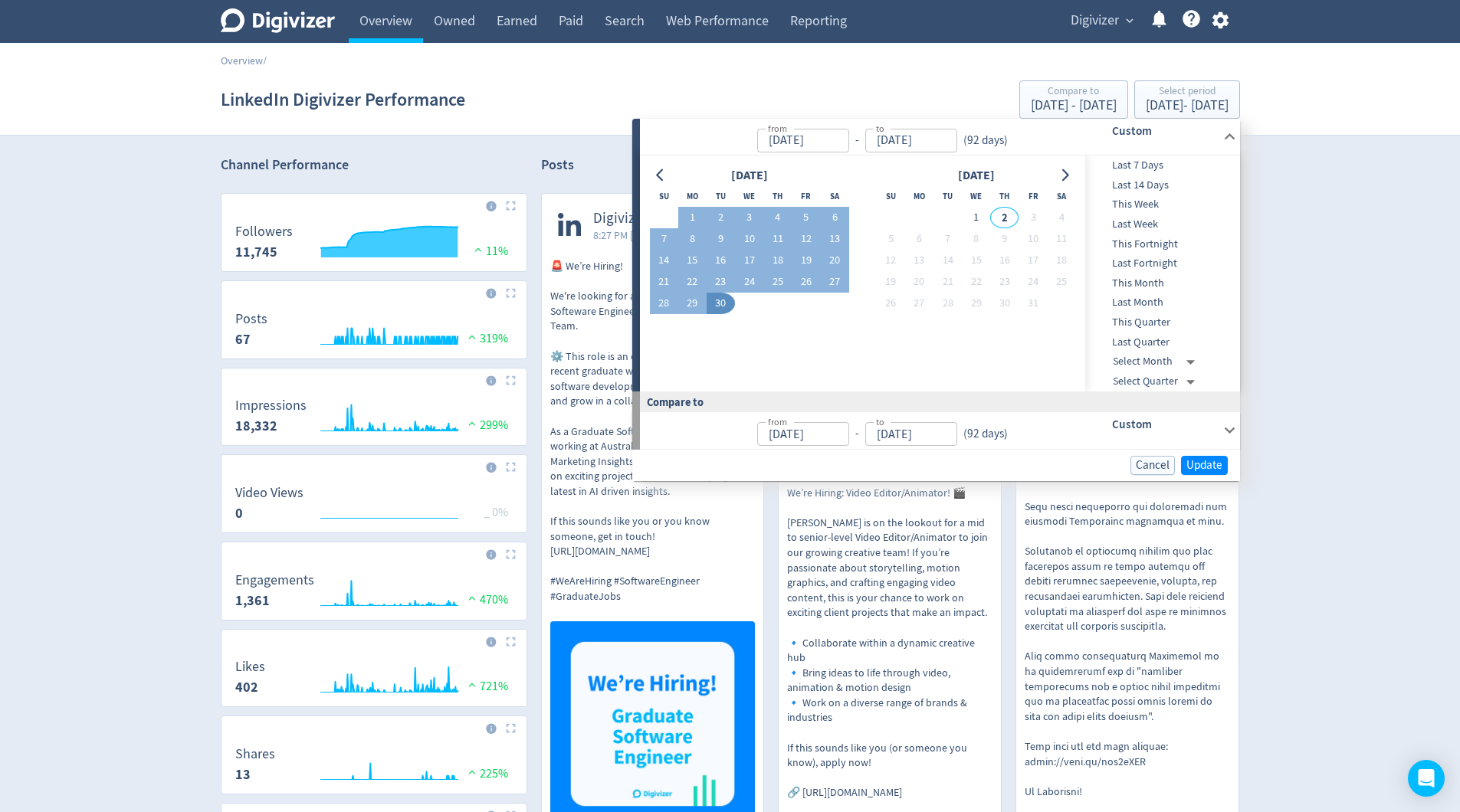
type input "[DATE]"
click at [1208, 466] on span "Update" at bounding box center [1203, 465] width 36 height 11
